Goal: Navigation & Orientation: Find specific page/section

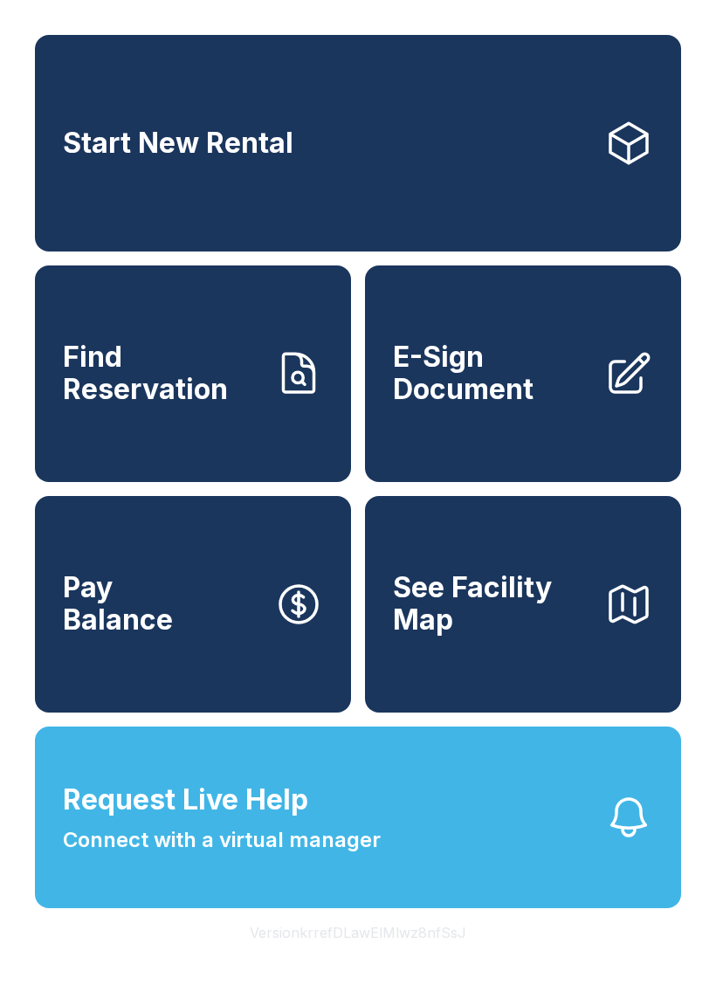
click at [423, 957] on button "Version krrefDLawElMlwz8nfSsJ" at bounding box center [358, 932] width 244 height 49
click at [421, 957] on button "Version krrefDLawElMlwz8nfSsJ" at bounding box center [358, 932] width 244 height 49
click at [420, 957] on button "Version krrefDLawElMlwz8nfSsJ" at bounding box center [358, 932] width 244 height 49
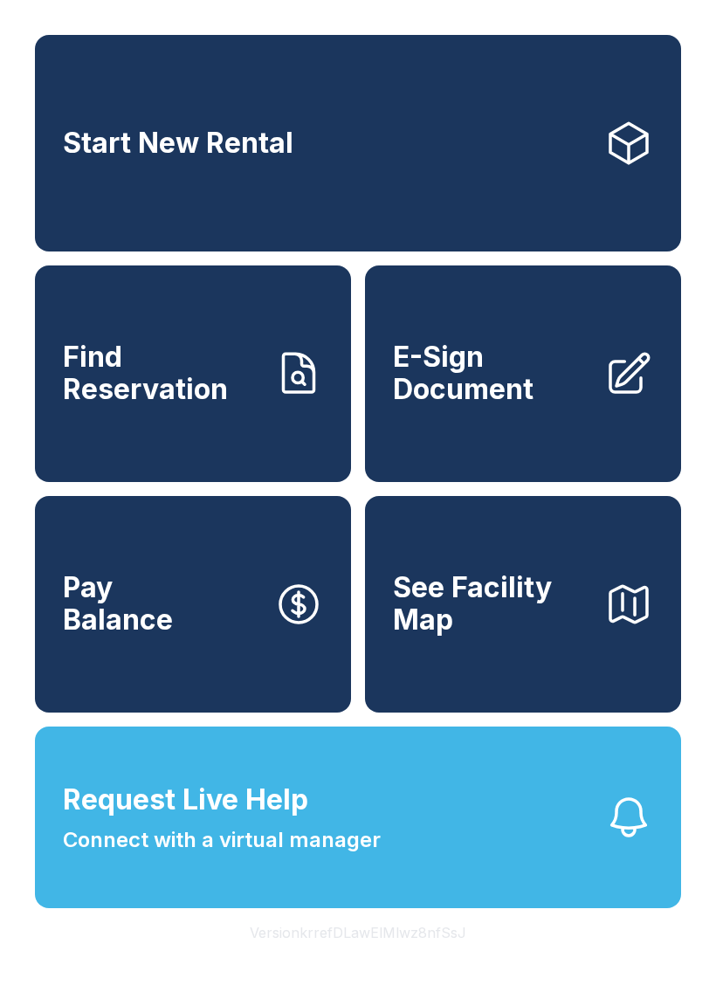
click at [419, 957] on button "Version krrefDLawElMlwz8nfSsJ" at bounding box center [358, 932] width 244 height 49
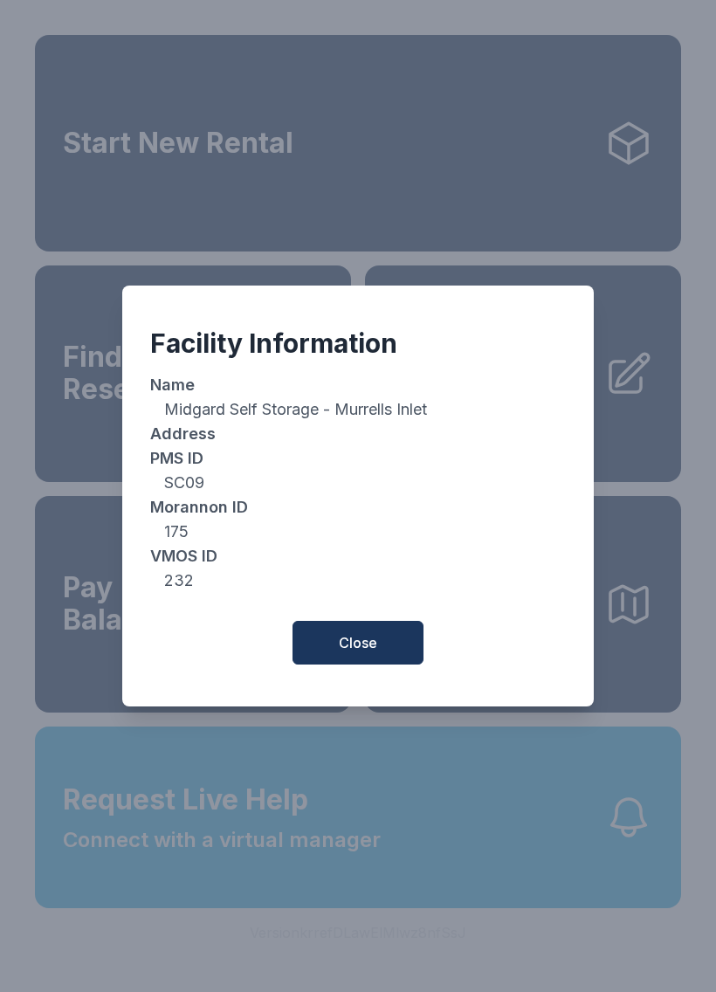
click at [402, 645] on button "Close" at bounding box center [357, 643] width 131 height 44
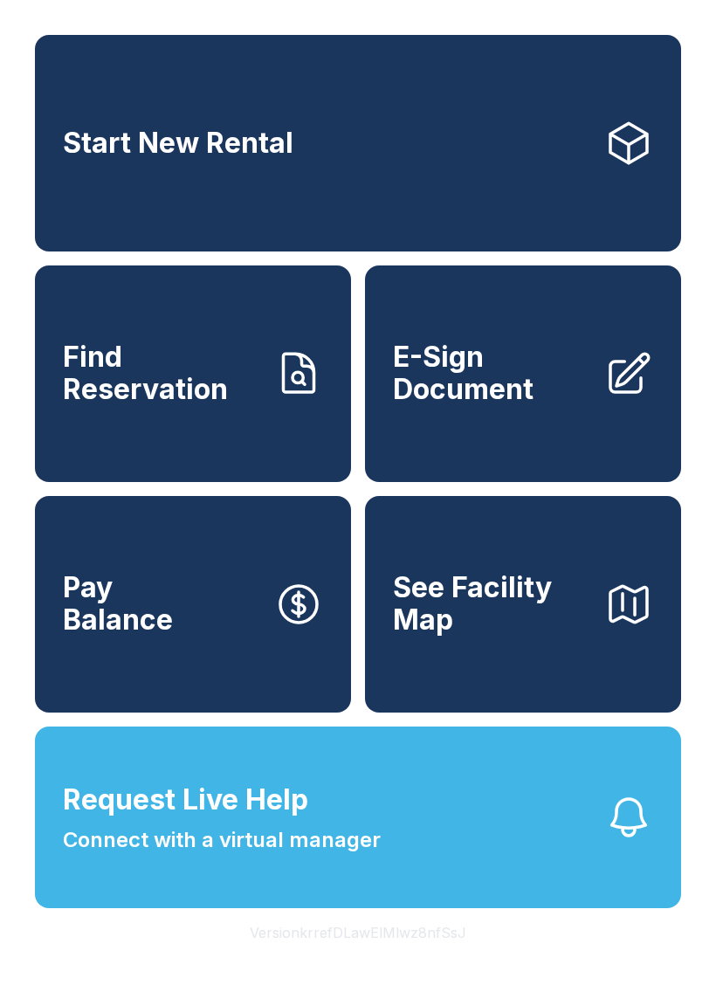
click at [17, 730] on div "Start New Rental Find Reservation E-Sign Document Pay Balance See Facility Map …" at bounding box center [358, 496] width 716 height 992
click at [525, 991] on div "Start New Rental Find Reservation E-Sign Document Pay Balance See Facility Map …" at bounding box center [358, 496] width 716 height 992
click at [395, 957] on button "Version krrefDLawElMlwz8nfSsJ" at bounding box center [358, 932] width 244 height 49
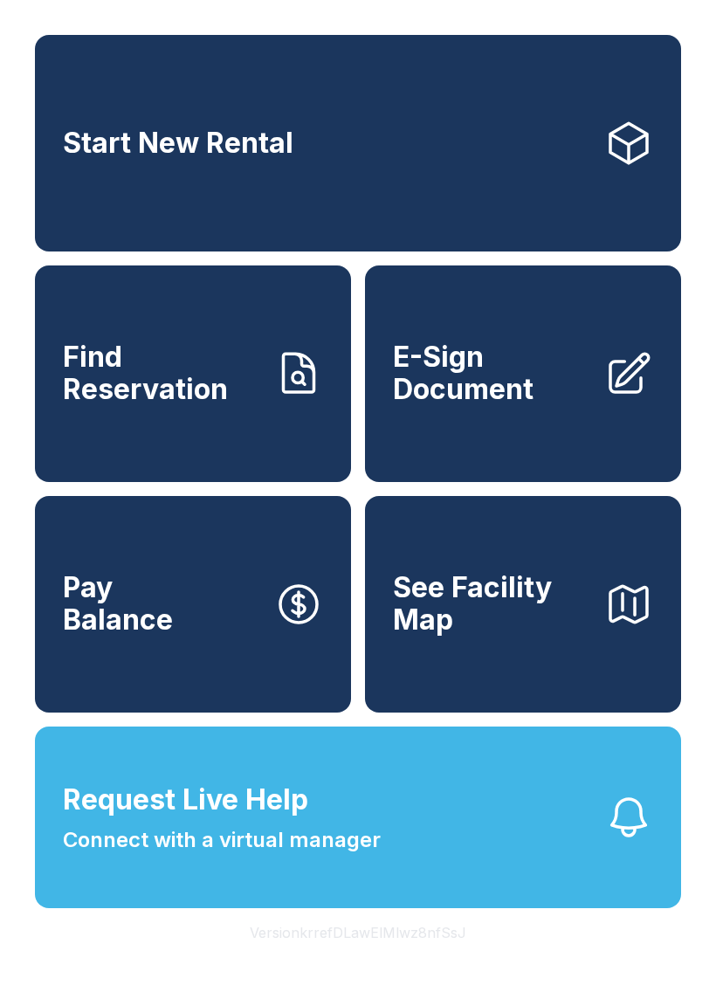
click at [395, 957] on button "Version krrefDLawElMlwz8nfSsJ" at bounding box center [358, 932] width 244 height 49
click at [397, 957] on button "Version krrefDLawElMlwz8nfSsJ" at bounding box center [358, 932] width 244 height 49
click at [396, 957] on button "Version krrefDLawElMlwz8nfSsJ" at bounding box center [358, 932] width 244 height 49
click at [400, 957] on button "Version krrefDLawElMlwz8nfSsJ" at bounding box center [358, 932] width 244 height 49
click at [398, 957] on button "Version krrefDLawElMlwz8nfSsJ" at bounding box center [358, 932] width 244 height 49
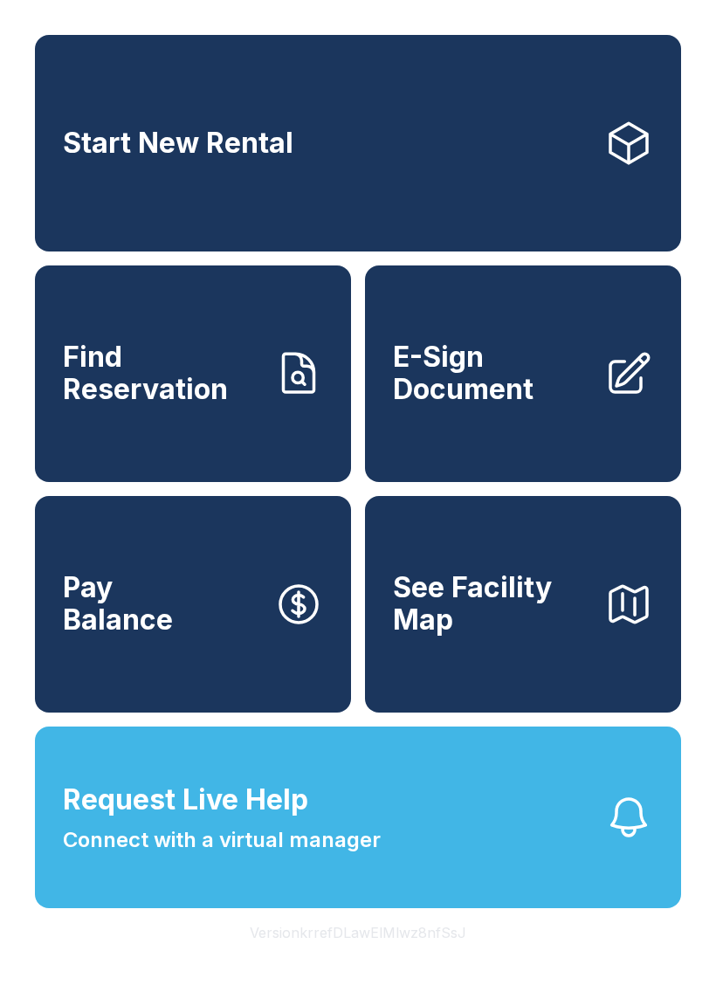
click at [398, 957] on button "Version krrefDLawElMlwz8nfSsJ" at bounding box center [358, 932] width 244 height 49
click at [397, 957] on button "Version krrefDLawElMlwz8nfSsJ" at bounding box center [358, 932] width 244 height 49
click at [396, 957] on button "Version krrefDLawElMlwz8nfSsJ" at bounding box center [358, 932] width 244 height 49
click at [395, 957] on button "Version krrefDLawElMlwz8nfSsJ" at bounding box center [358, 932] width 244 height 49
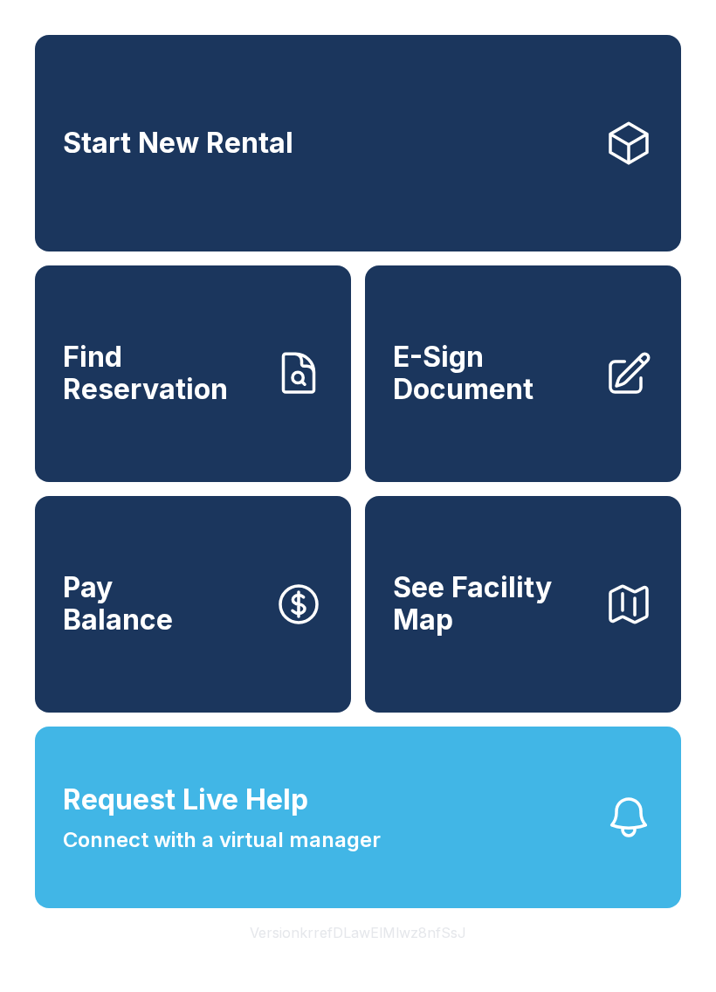
click at [395, 957] on button "Version krrefDLawElMlwz8nfSsJ" at bounding box center [358, 932] width 244 height 49
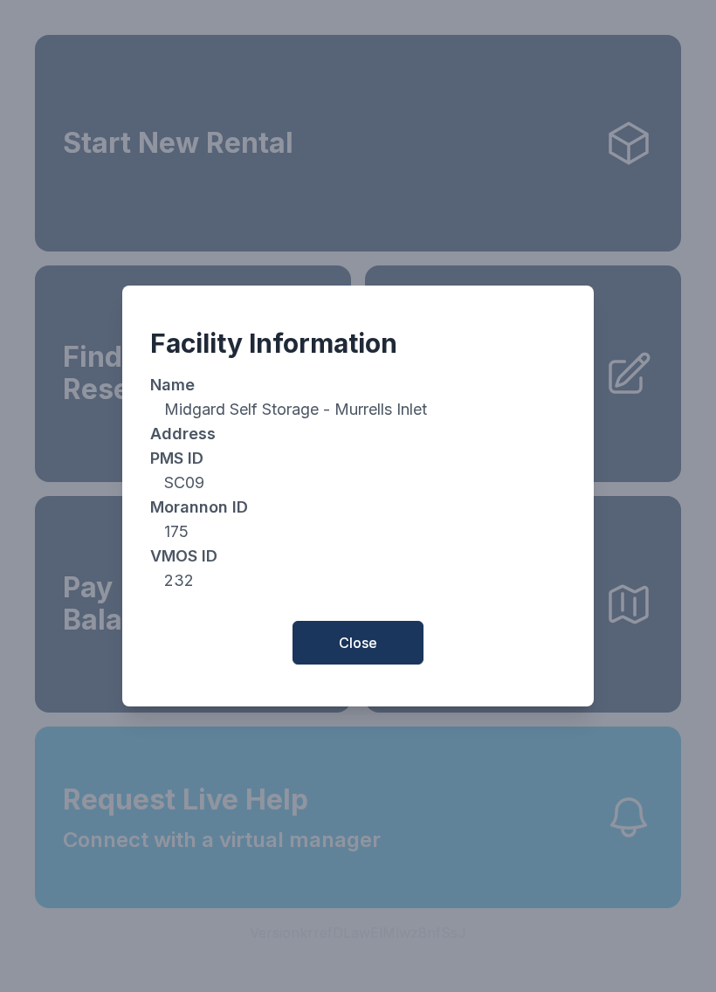
click at [366, 636] on button "Close" at bounding box center [357, 643] width 131 height 44
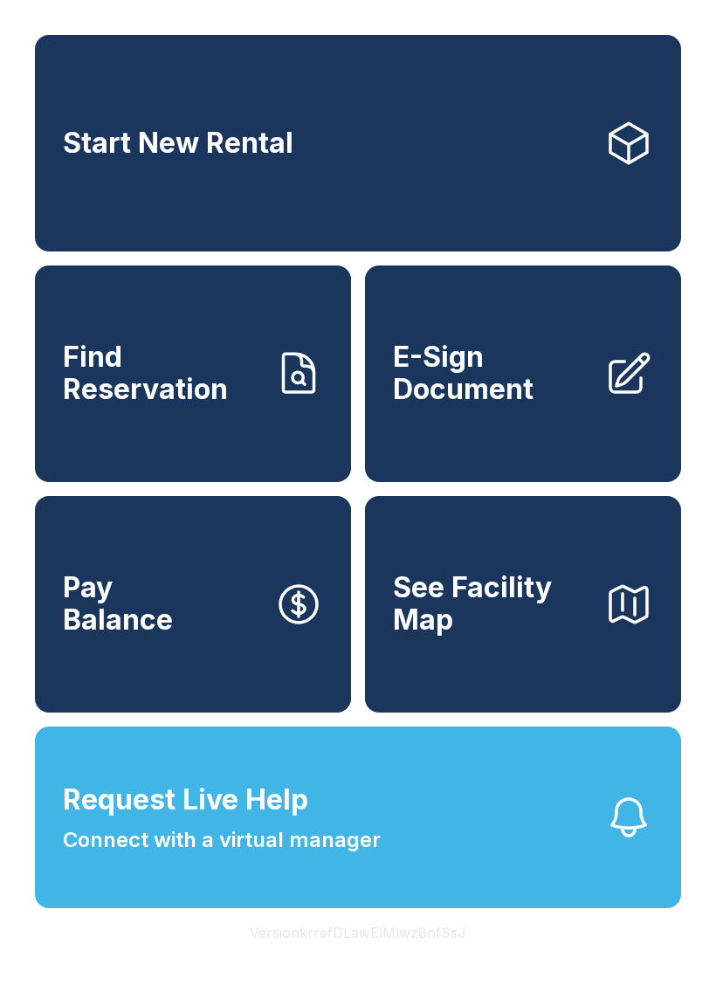
click at [387, 957] on button "Version krrefDLawElMlwz8nfSsJ" at bounding box center [358, 932] width 244 height 49
click at [384, 957] on button "Version krrefDLawElMlwz8nfSsJ" at bounding box center [358, 932] width 244 height 49
click at [383, 957] on button "Version krrefDLawElMlwz8nfSsJ" at bounding box center [358, 932] width 244 height 49
click at [385, 957] on button "Version krrefDLawElMlwz8nfSsJ" at bounding box center [358, 932] width 244 height 49
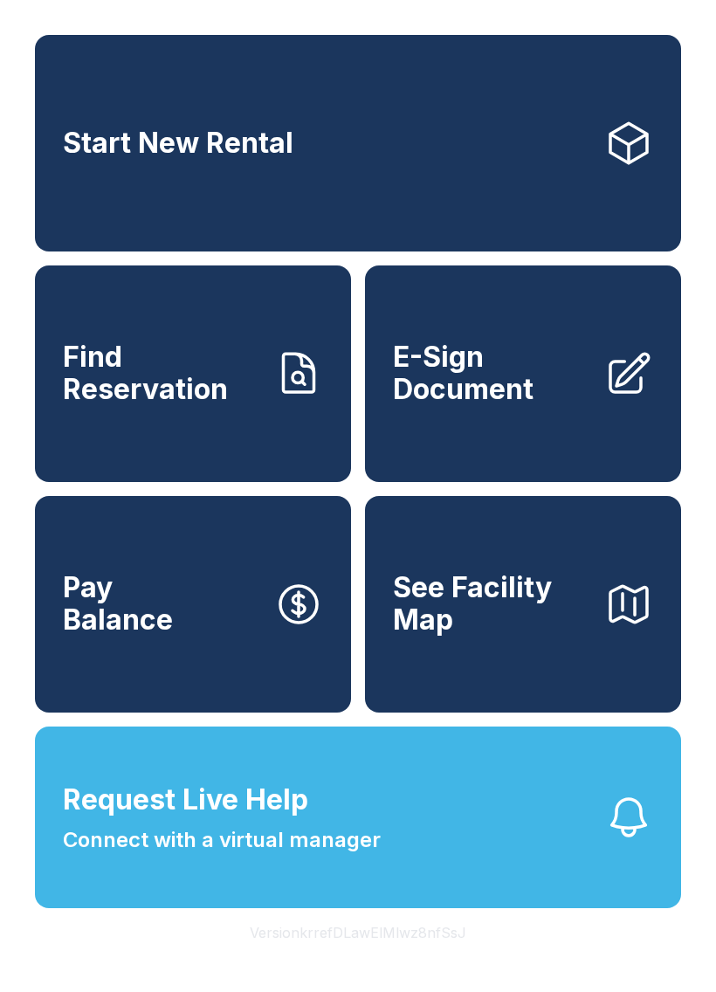
click at [385, 957] on button "Version krrefDLawElMlwz8nfSsJ" at bounding box center [358, 932] width 244 height 49
click at [388, 957] on button "Version krrefDLawElMlwz8nfSsJ" at bounding box center [358, 932] width 244 height 49
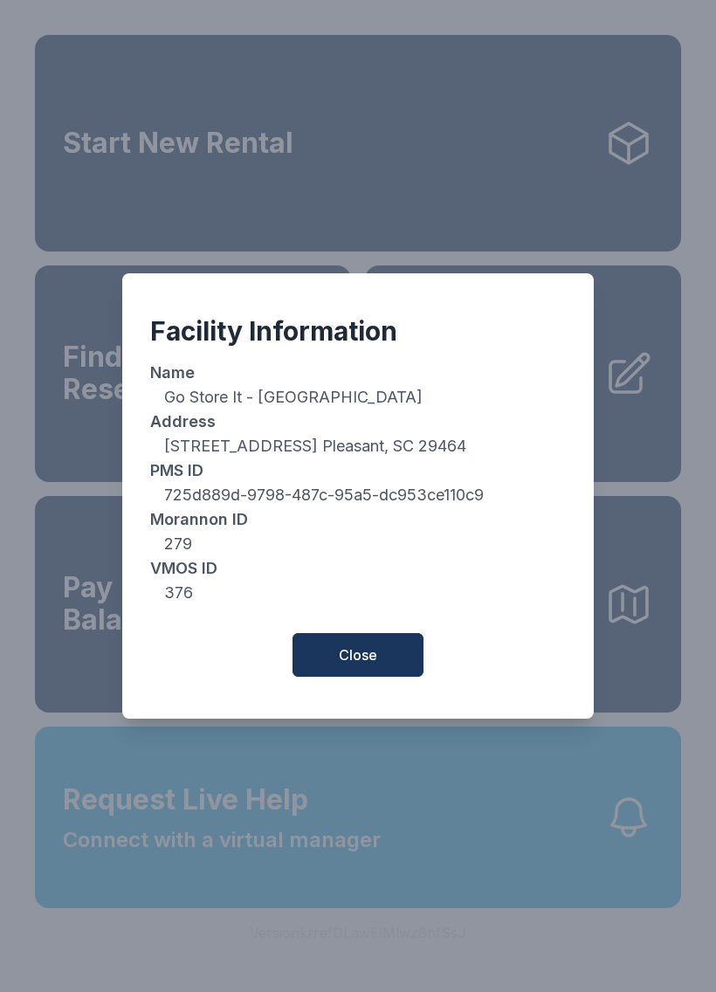
click at [388, 964] on div "Facility Information Name Go Store It - [GEOGRAPHIC_DATA] Address [STREET_ADDRE…" at bounding box center [358, 496] width 716 height 992
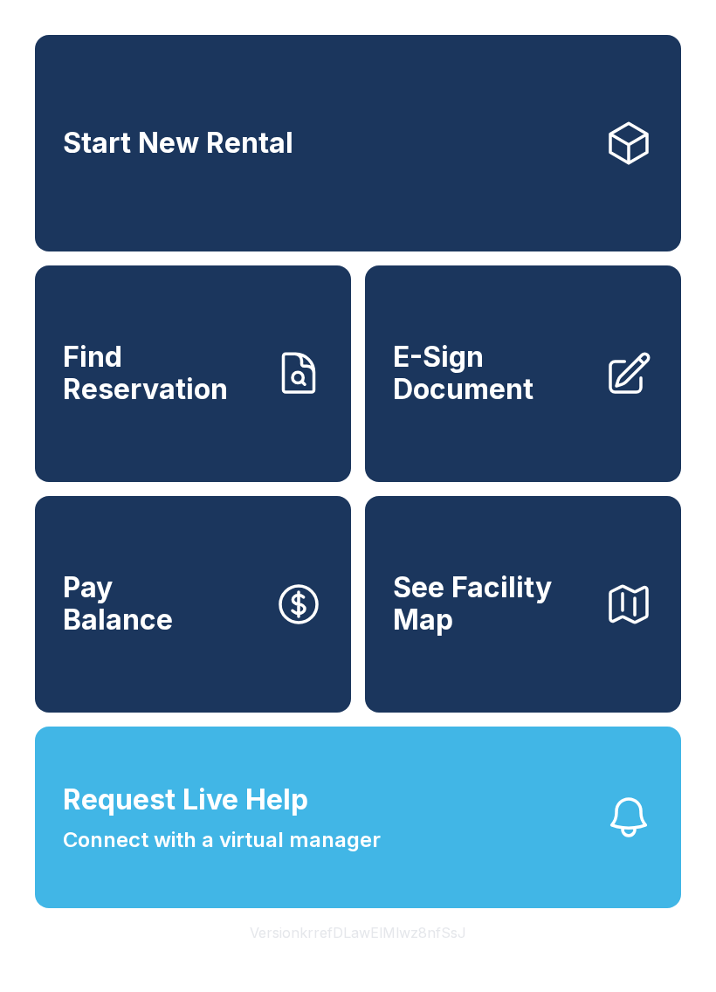
click at [388, 957] on button "Version krrefDLawElMlwz8nfSsJ" at bounding box center [358, 932] width 244 height 49
click at [390, 957] on button "Version krrefDLawElMlwz8nfSsJ" at bounding box center [358, 932] width 244 height 49
click at [389, 957] on button "Version krrefDLawElMlwz8nfSsJ" at bounding box center [358, 932] width 244 height 49
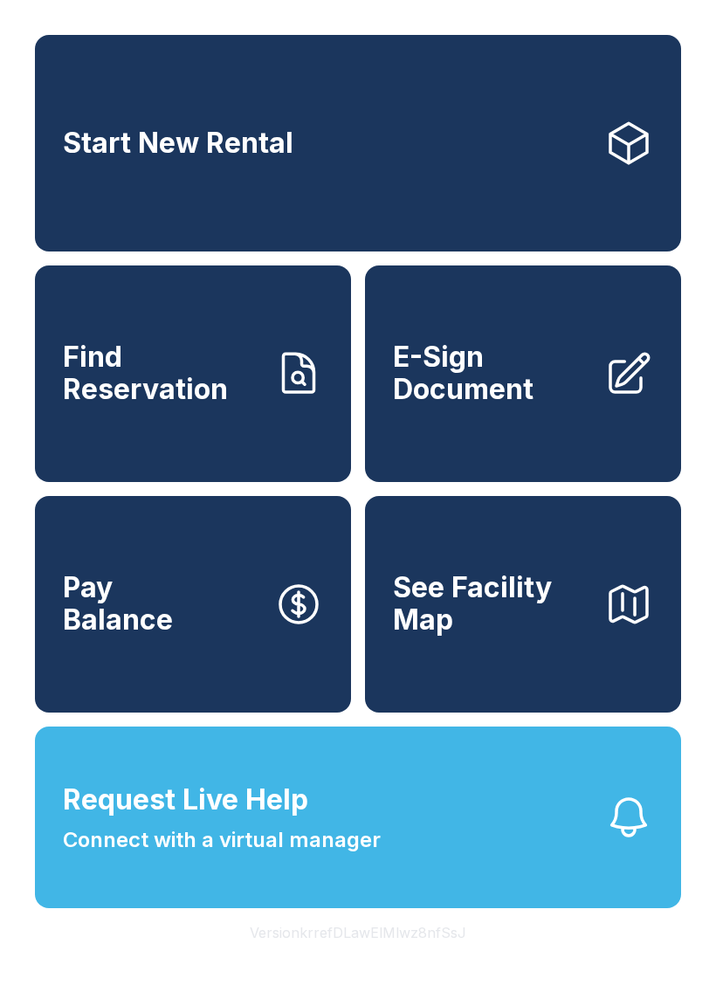
click at [388, 957] on button "Version krrefDLawElMlwz8nfSsJ" at bounding box center [358, 932] width 244 height 49
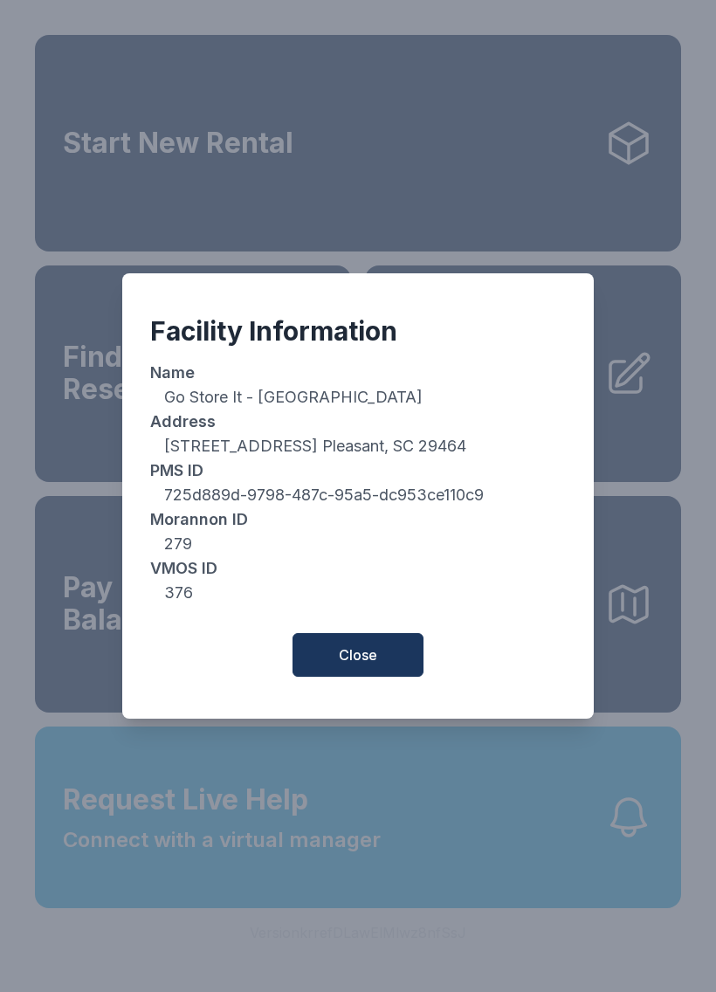
click at [373, 665] on span "Close" at bounding box center [358, 654] width 38 height 21
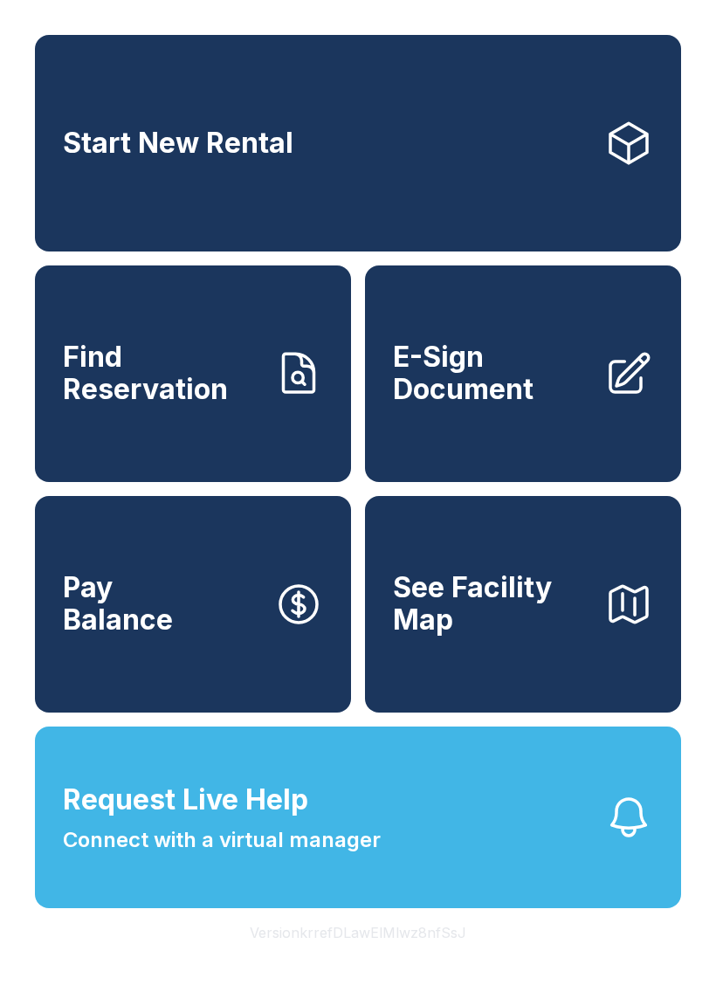
click at [328, 957] on button "Version krrefDLawElMlwz8nfSsJ" at bounding box center [358, 932] width 244 height 49
click at [327, 957] on button "Version krrefDLawElMlwz8nfSsJ" at bounding box center [358, 932] width 244 height 49
click at [333, 957] on button "Version krrefDLawElMlwz8nfSsJ" at bounding box center [358, 932] width 244 height 49
click at [332, 957] on button "Version krrefDLawElMlwz8nfSsJ" at bounding box center [358, 932] width 244 height 49
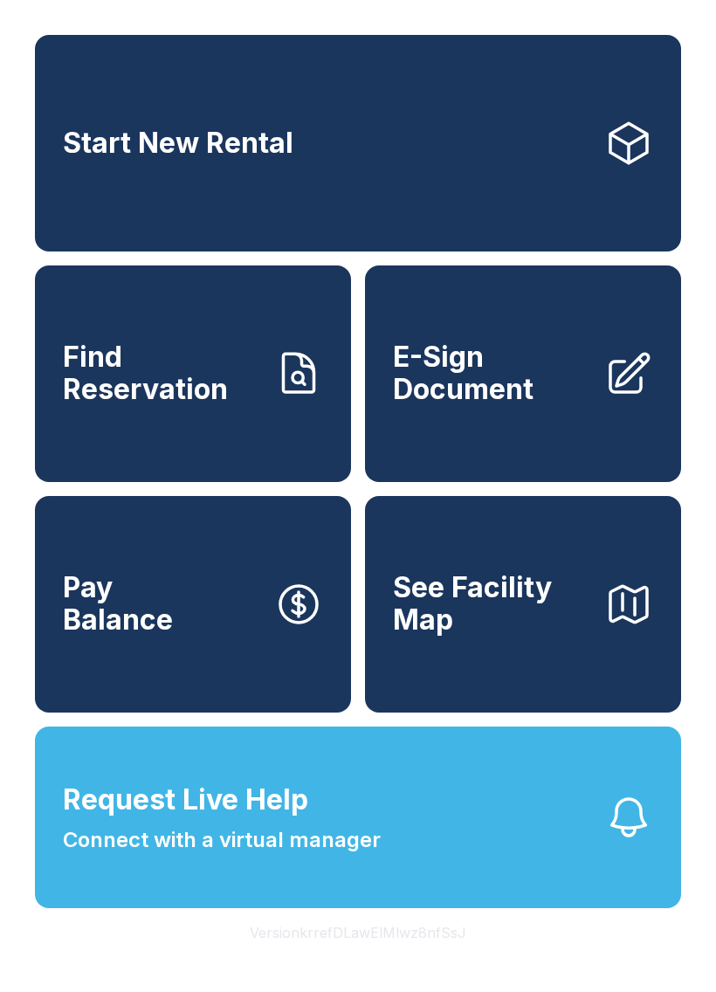
click at [332, 957] on button "Version krrefDLawElMlwz8nfSsJ" at bounding box center [358, 932] width 244 height 49
click at [337, 957] on button "Version krrefDLawElMlwz8nfSsJ" at bounding box center [358, 932] width 244 height 49
